Goal: Information Seeking & Learning: Find specific fact

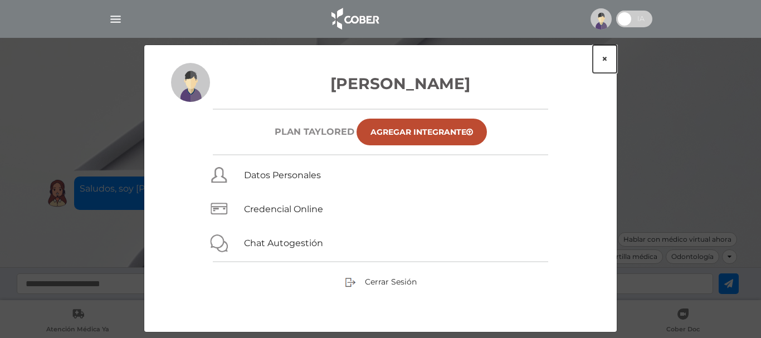
click at [606, 57] on button "×" at bounding box center [605, 59] width 24 height 28
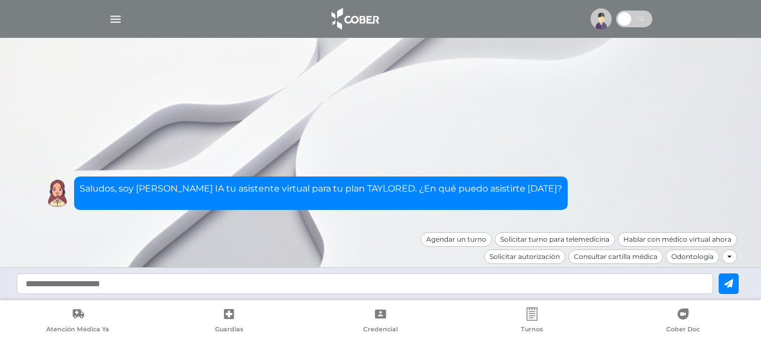
click at [93, 16] on nav at bounding box center [380, 19] width 761 height 38
click at [116, 14] on img "button" at bounding box center [116, 19] width 14 height 14
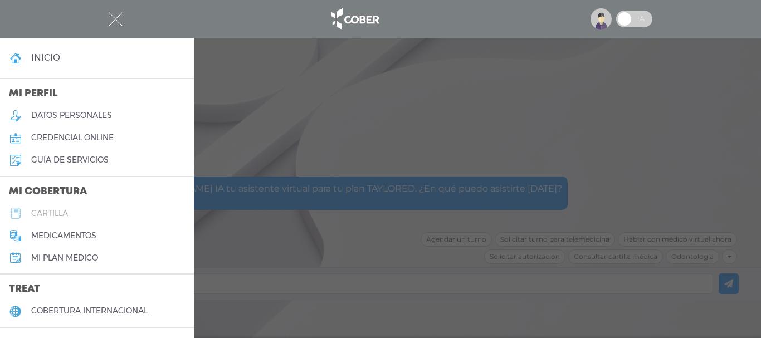
click at [36, 211] on h5 "cartilla" at bounding box center [49, 213] width 37 height 9
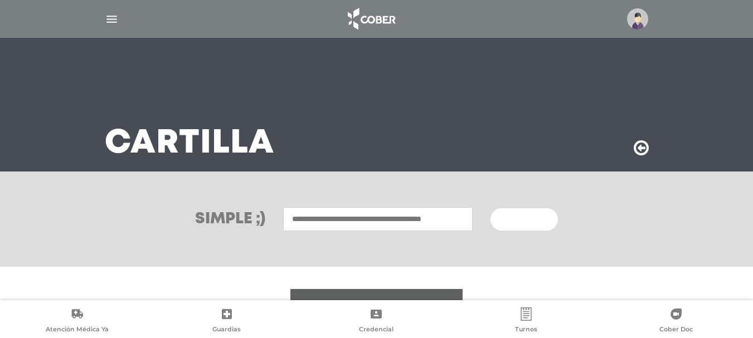
click at [315, 85] on div "Cartilla" at bounding box center [376, 105] width 571 height 134
click at [369, 221] on input "text" at bounding box center [377, 219] width 189 height 24
click at [398, 230] on input "text" at bounding box center [377, 219] width 189 height 24
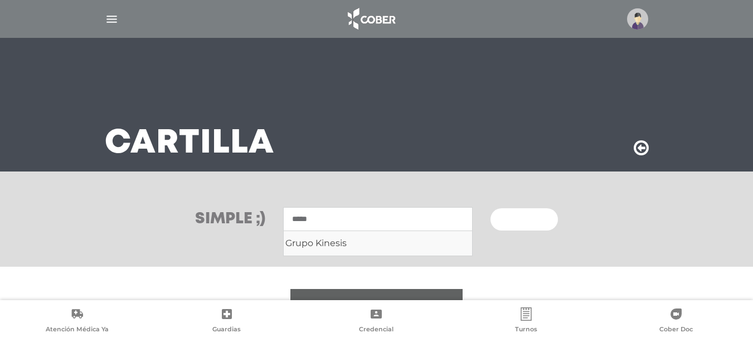
type input "*****"
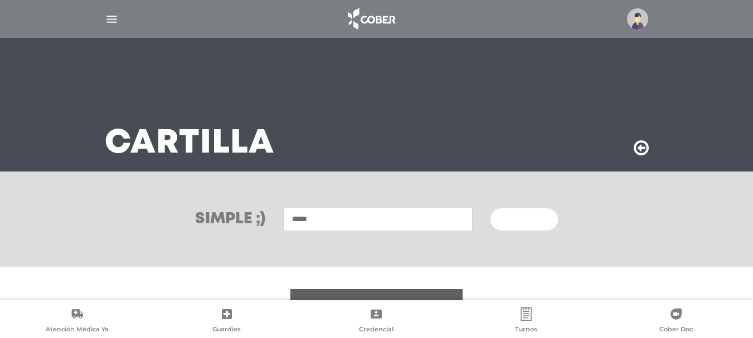
click at [501, 218] on button "Buscar" at bounding box center [523, 219] width 67 height 22
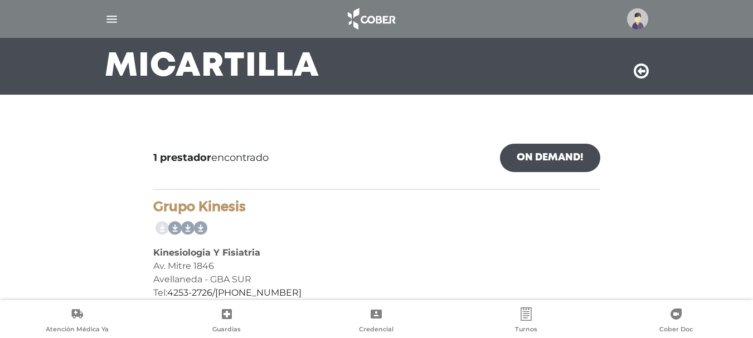
scroll to position [109, 0]
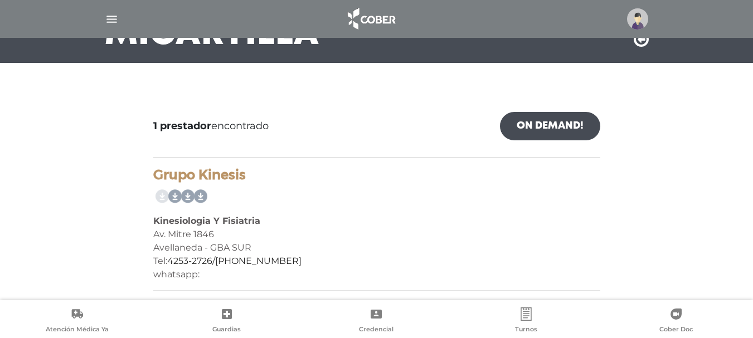
click at [639, 45] on icon at bounding box center [641, 40] width 15 height 18
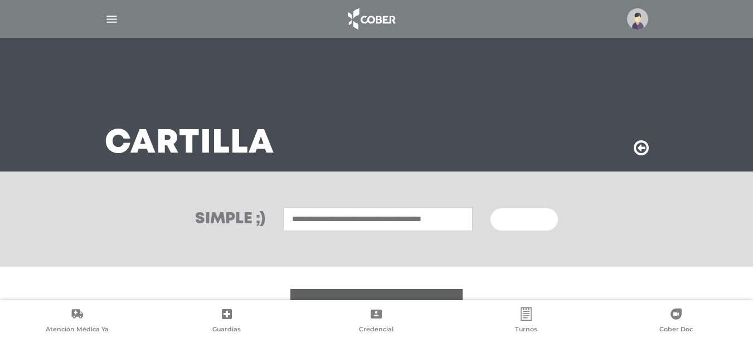
click at [419, 223] on input "text" at bounding box center [377, 219] width 189 height 24
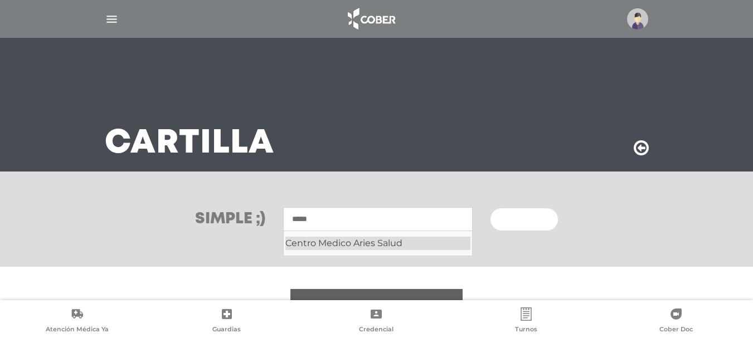
click at [387, 240] on div "Centro Medico Aries Salud" at bounding box center [377, 243] width 185 height 13
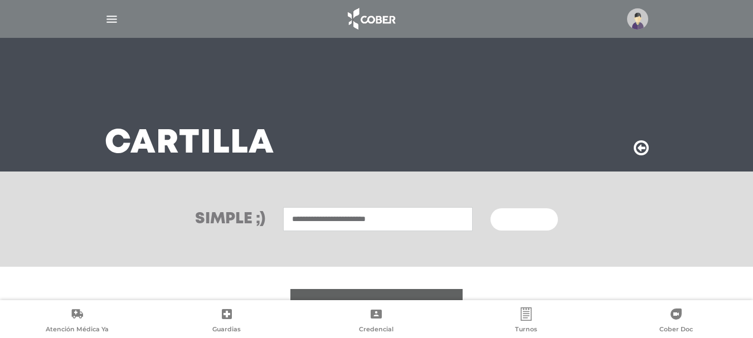
type input "**********"
click at [513, 212] on button "Buscar" at bounding box center [523, 219] width 67 height 22
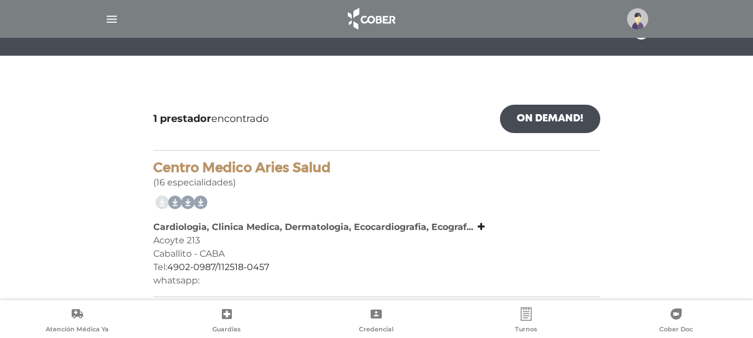
scroll to position [122, 0]
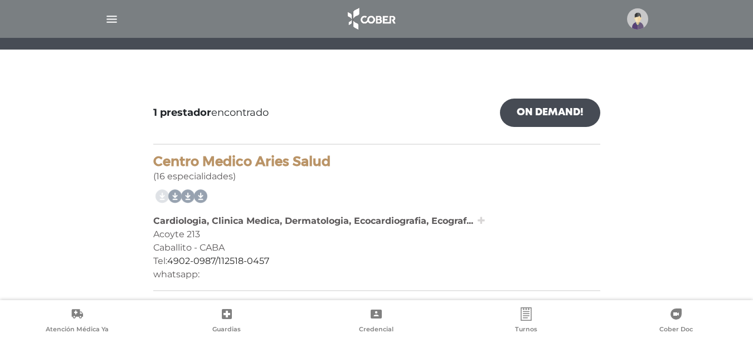
click at [483, 223] on icon at bounding box center [481, 220] width 7 height 9
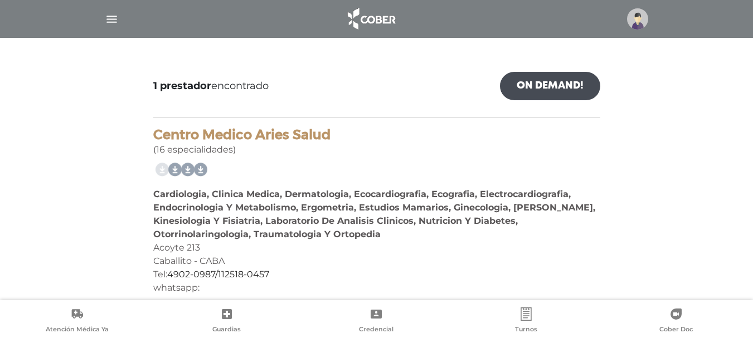
scroll to position [162, 0]
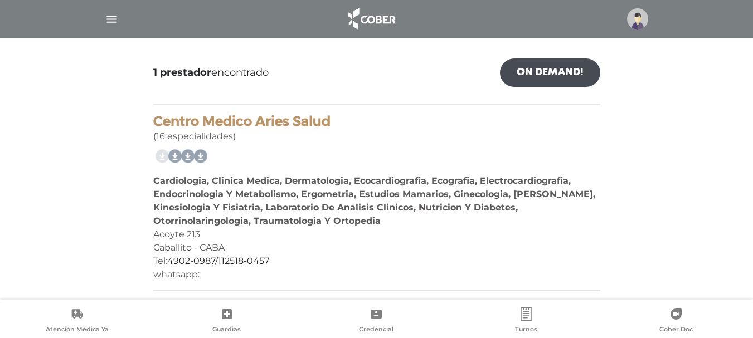
click at [520, 121] on h4 "Centro Medico Aries Salud" at bounding box center [376, 122] width 447 height 16
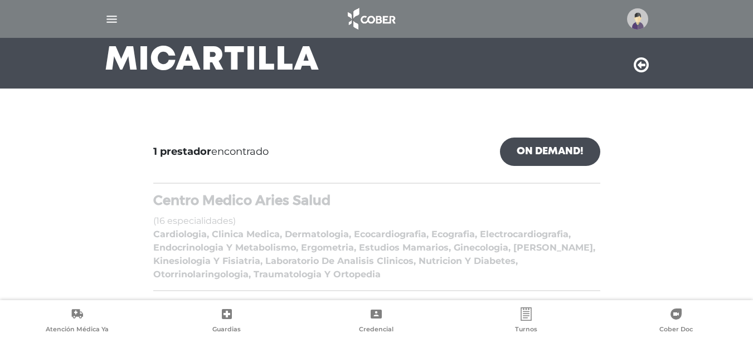
scroll to position [83, 0]
